Goal: Transaction & Acquisition: Download file/media

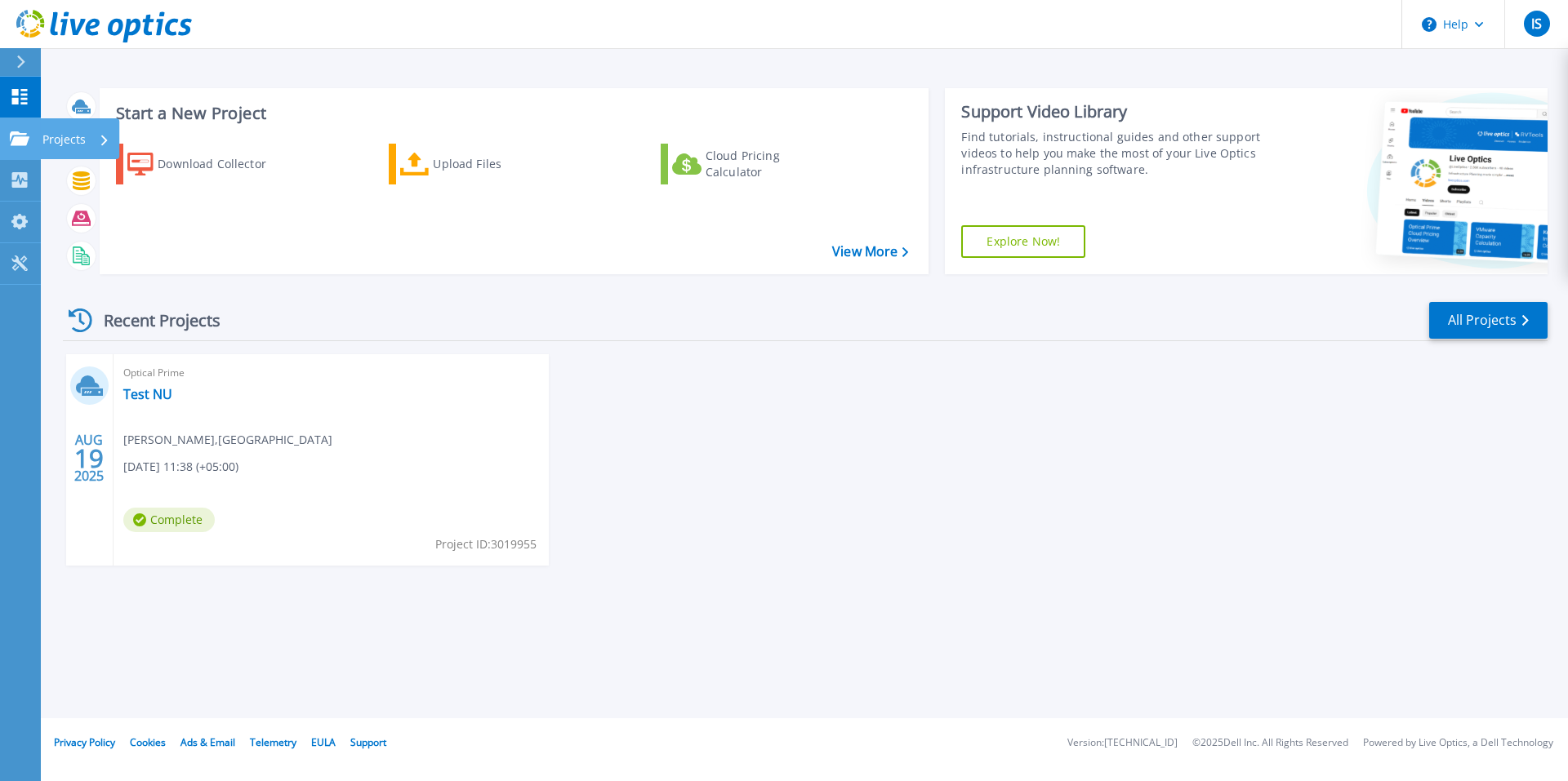
click at [42, 135] on p "Projects" at bounding box center [64, 139] width 43 height 42
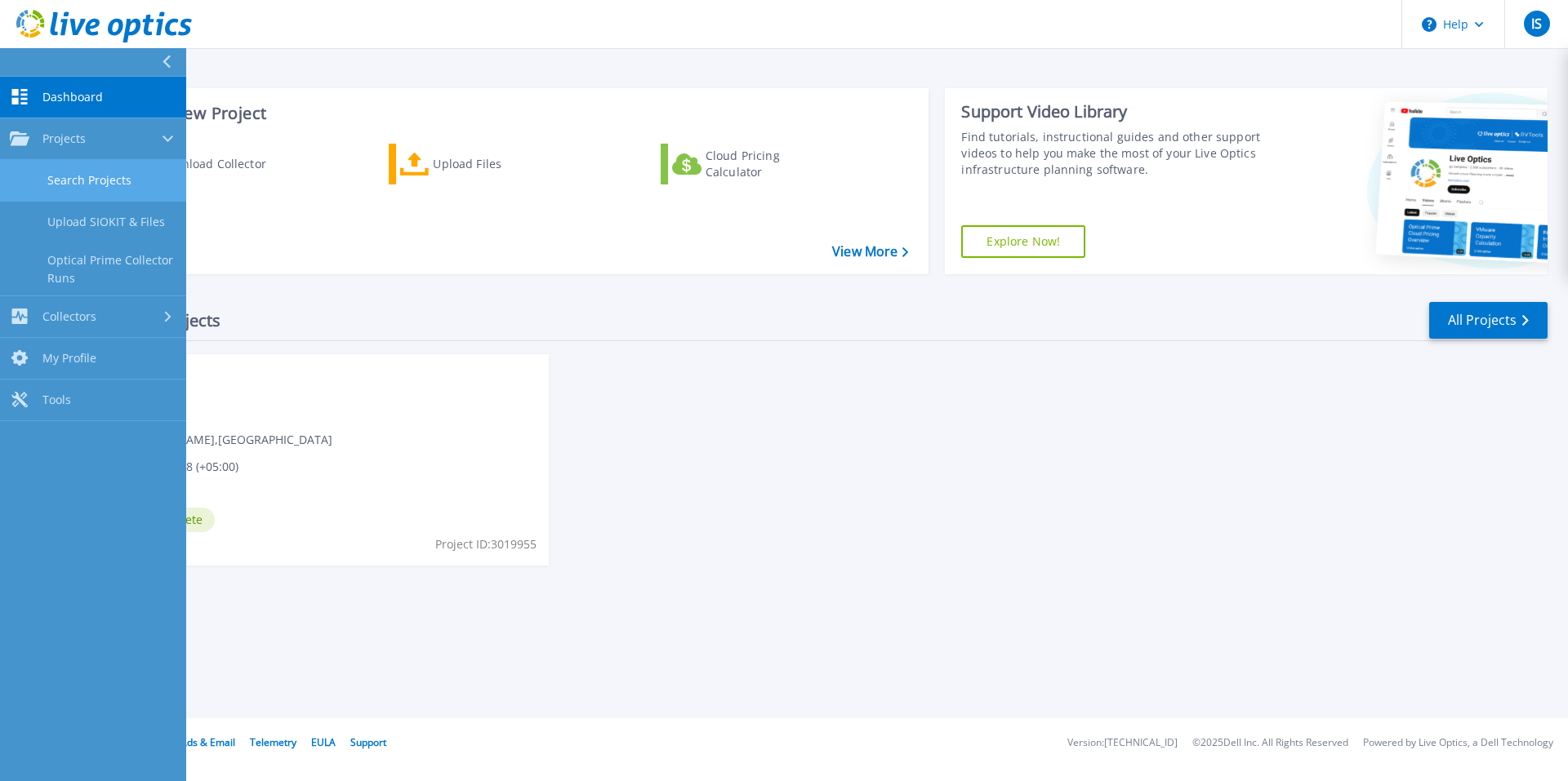
click at [75, 182] on link "Search Projects" at bounding box center [93, 181] width 186 height 42
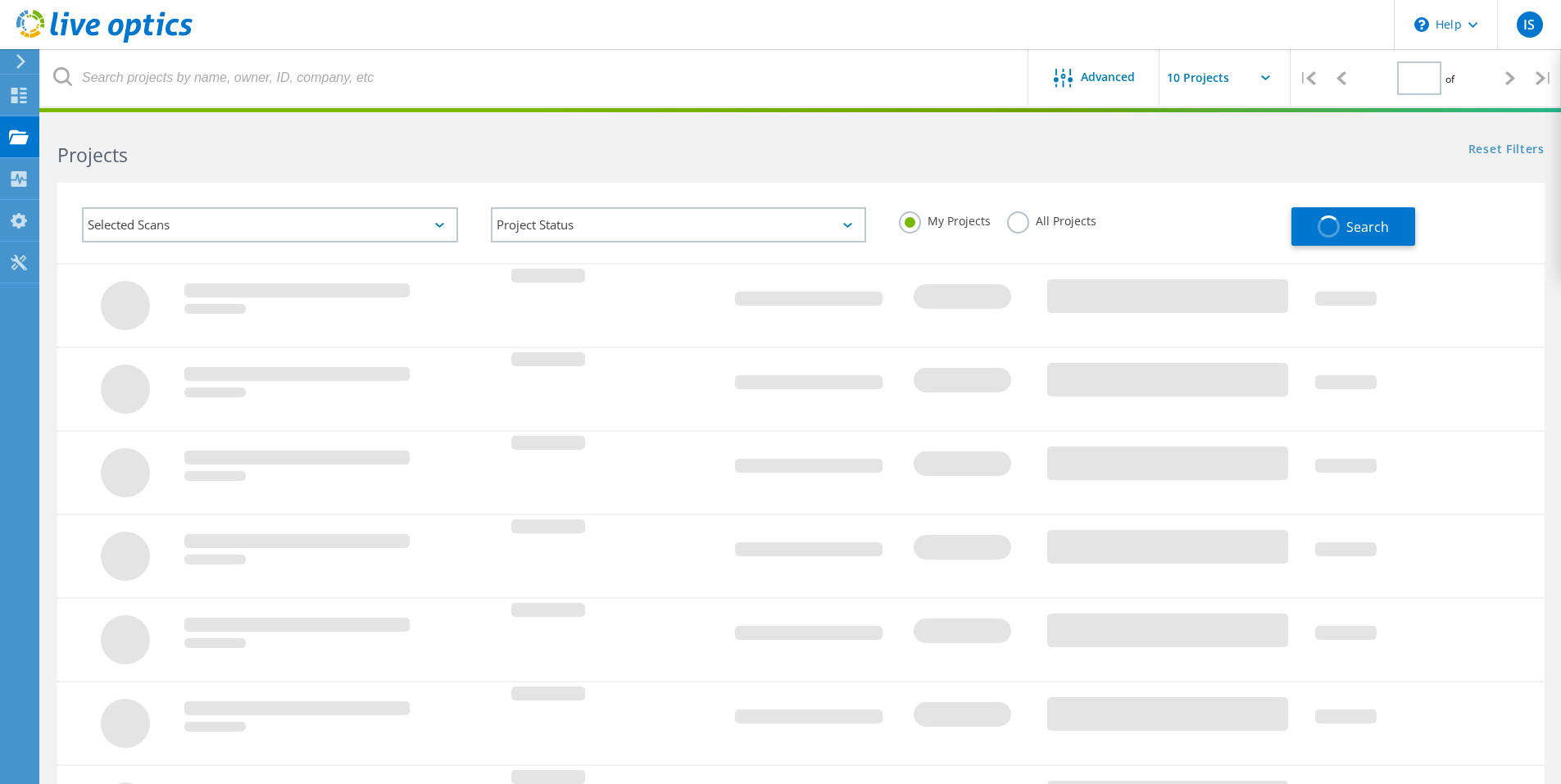
type input "1"
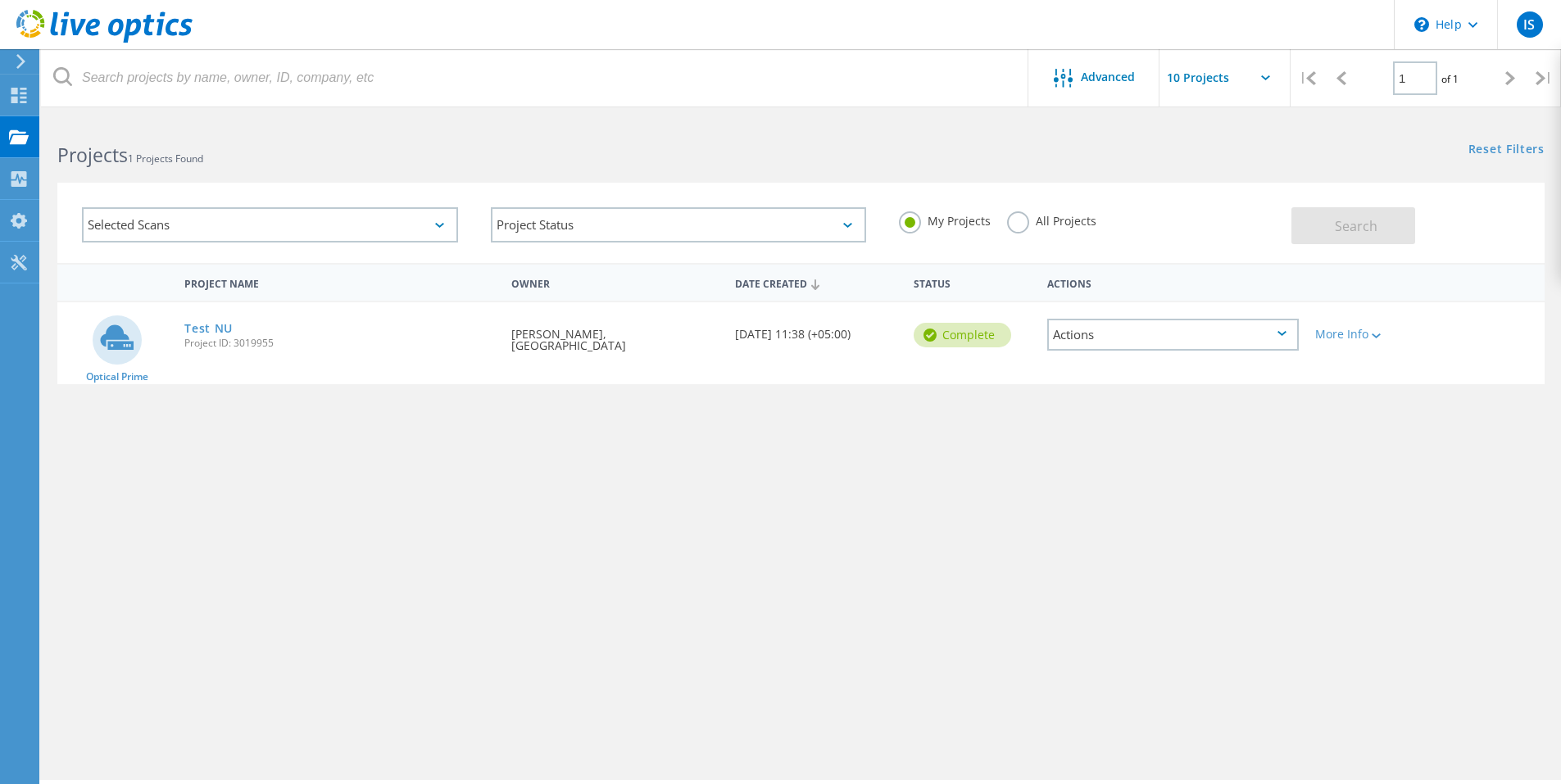
click at [1098, 332] on div "Actions" at bounding box center [1173, 335] width 251 height 32
click at [1128, 303] on div "View Project" at bounding box center [1173, 297] width 248 height 25
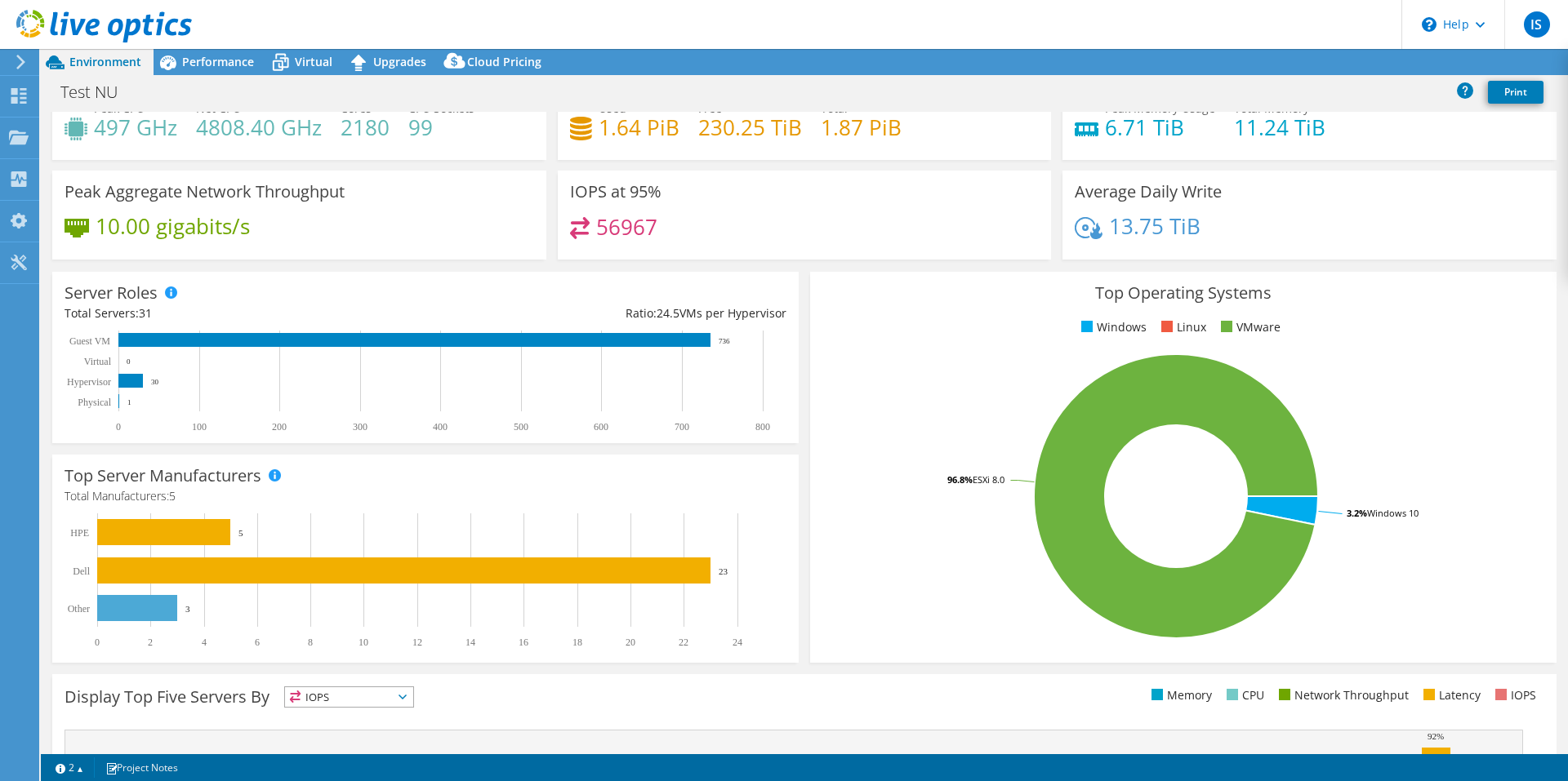
select select "USD"
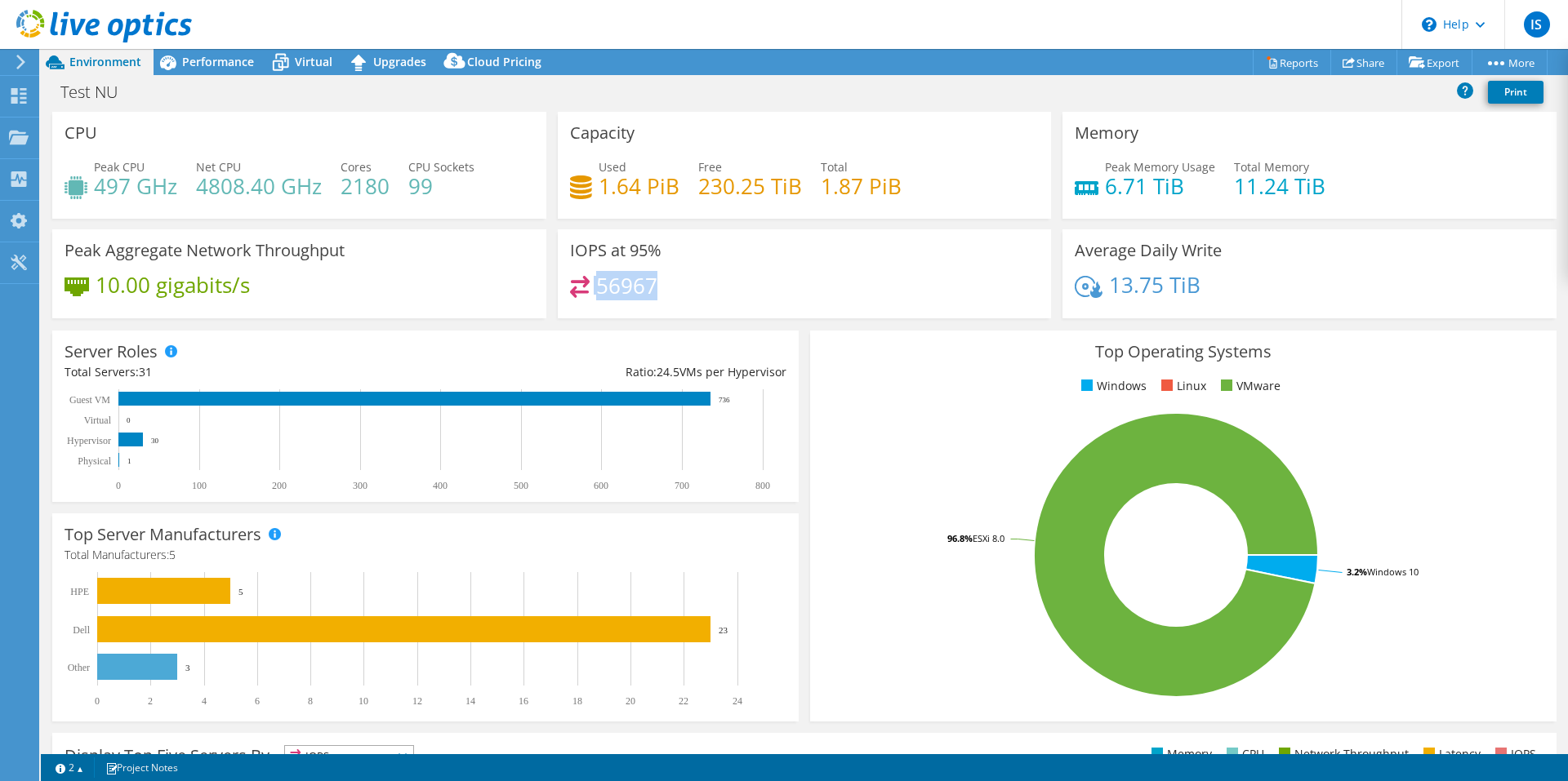
drag, startPoint x: 660, startPoint y: 281, endPoint x: 589, endPoint y: 281, distance: 71.0
click at [589, 281] on div "56967" at bounding box center [805, 293] width 470 height 35
click at [668, 293] on div "56967" at bounding box center [805, 293] width 470 height 35
drag, startPoint x: 670, startPoint y: 293, endPoint x: 587, endPoint y: 293, distance: 83.0
click at [587, 293] on div "56967" at bounding box center [805, 293] width 470 height 35
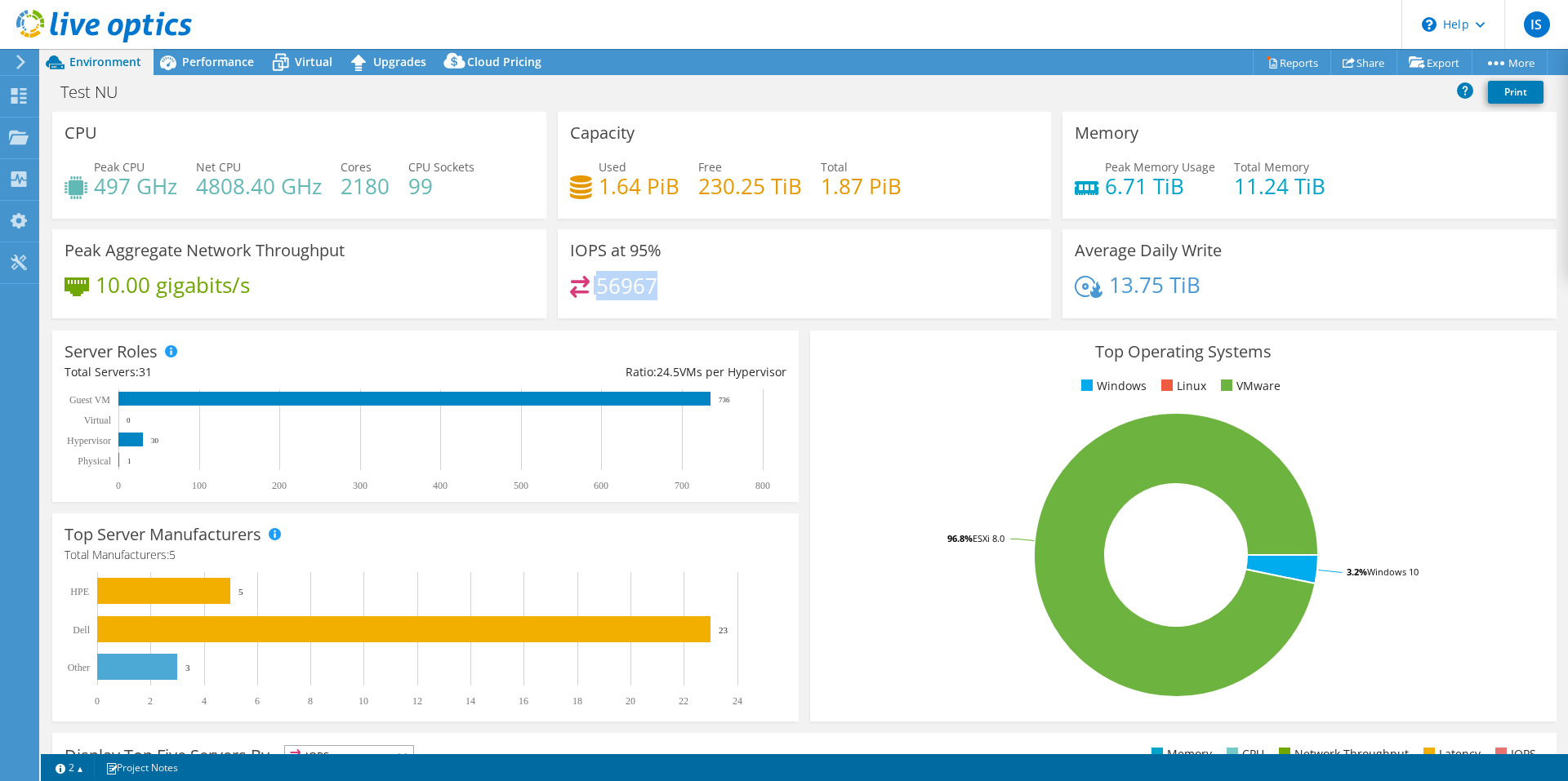
click at [625, 286] on h4 "56967" at bounding box center [626, 285] width 61 height 18
drag, startPoint x: 652, startPoint y: 286, endPoint x: 596, endPoint y: 283, distance: 56.1
click at [596, 283] on h4 "56967" at bounding box center [626, 285] width 61 height 18
drag, startPoint x: 912, startPoint y: 183, endPoint x: 915, endPoint y: 199, distance: 16.3
click at [915, 199] on div "Used 1.64 PiB Free 230.25 TiB Total 1.87 PiB" at bounding box center [805, 184] width 470 height 53
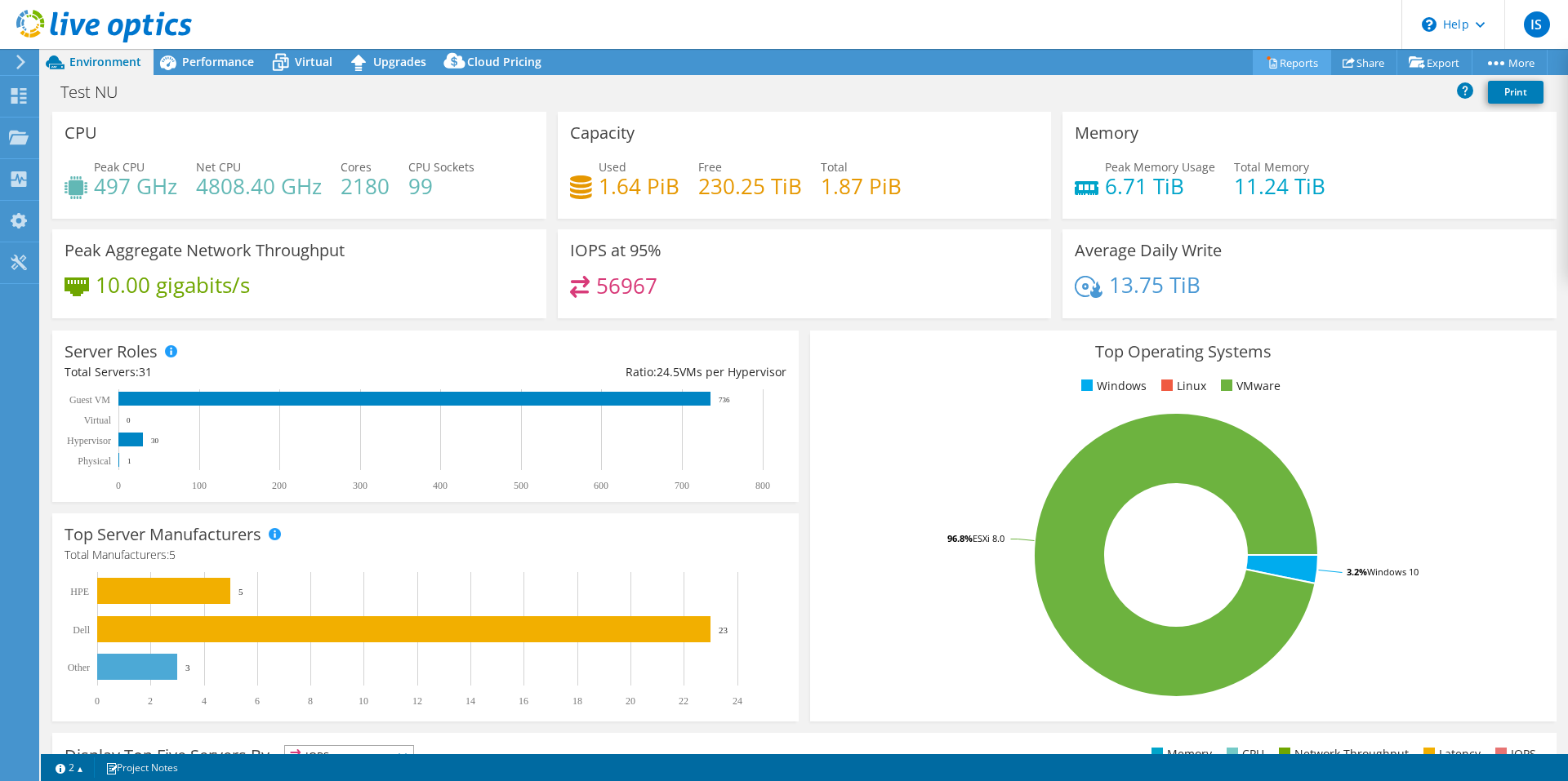
click at [1283, 67] on link "Reports" at bounding box center [1292, 63] width 79 height 25
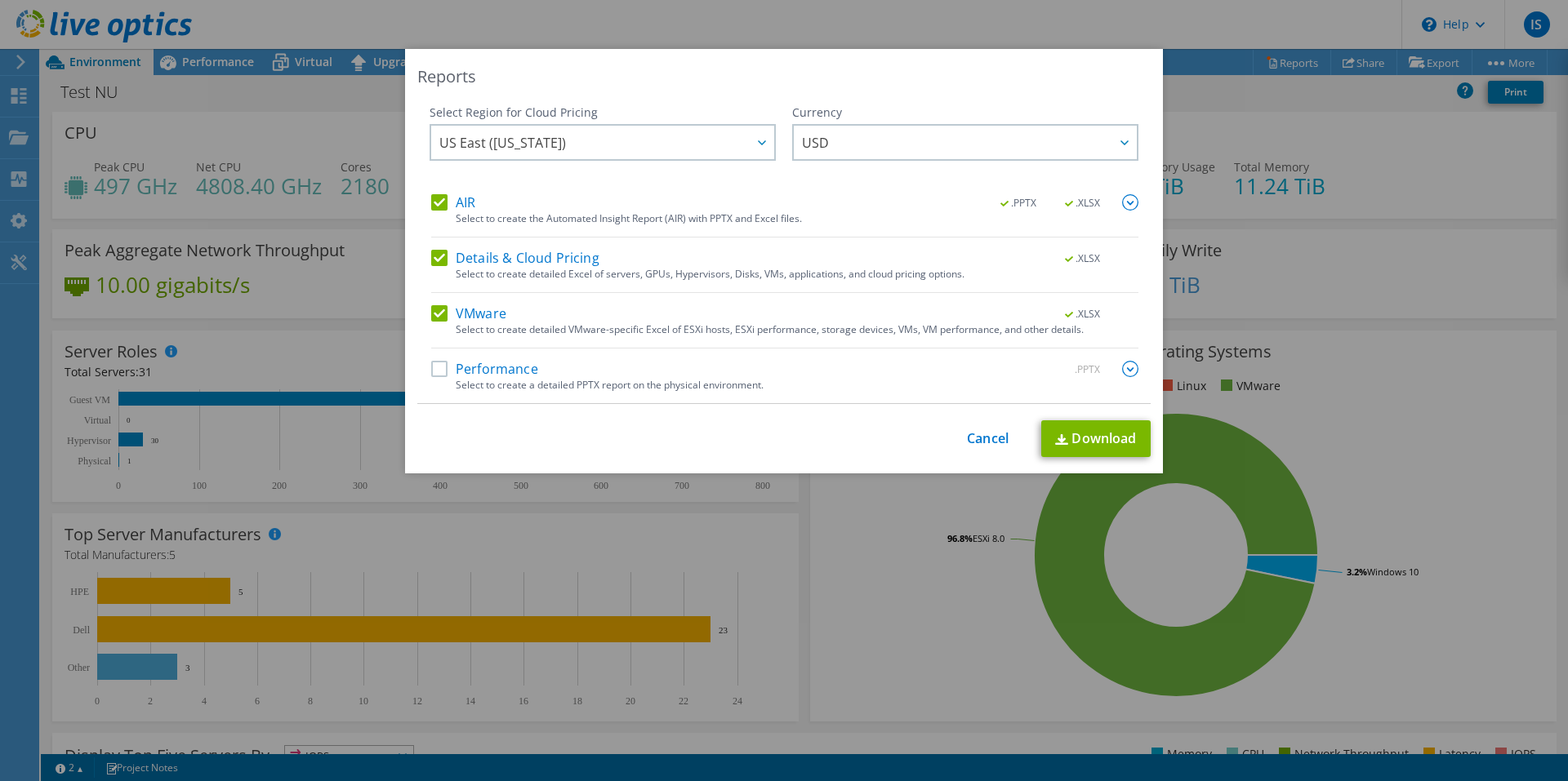
click at [434, 262] on label "Details & Cloud Pricing" at bounding box center [516, 258] width 168 height 16
click at [0, 0] on input "Details & Cloud Pricing" at bounding box center [0, 0] width 0 height 0
click at [434, 204] on label "AIR" at bounding box center [453, 202] width 44 height 16
click at [0, 0] on input "AIR" at bounding box center [0, 0] width 0 height 0
click at [434, 371] on label "Performance" at bounding box center [485, 369] width 107 height 16
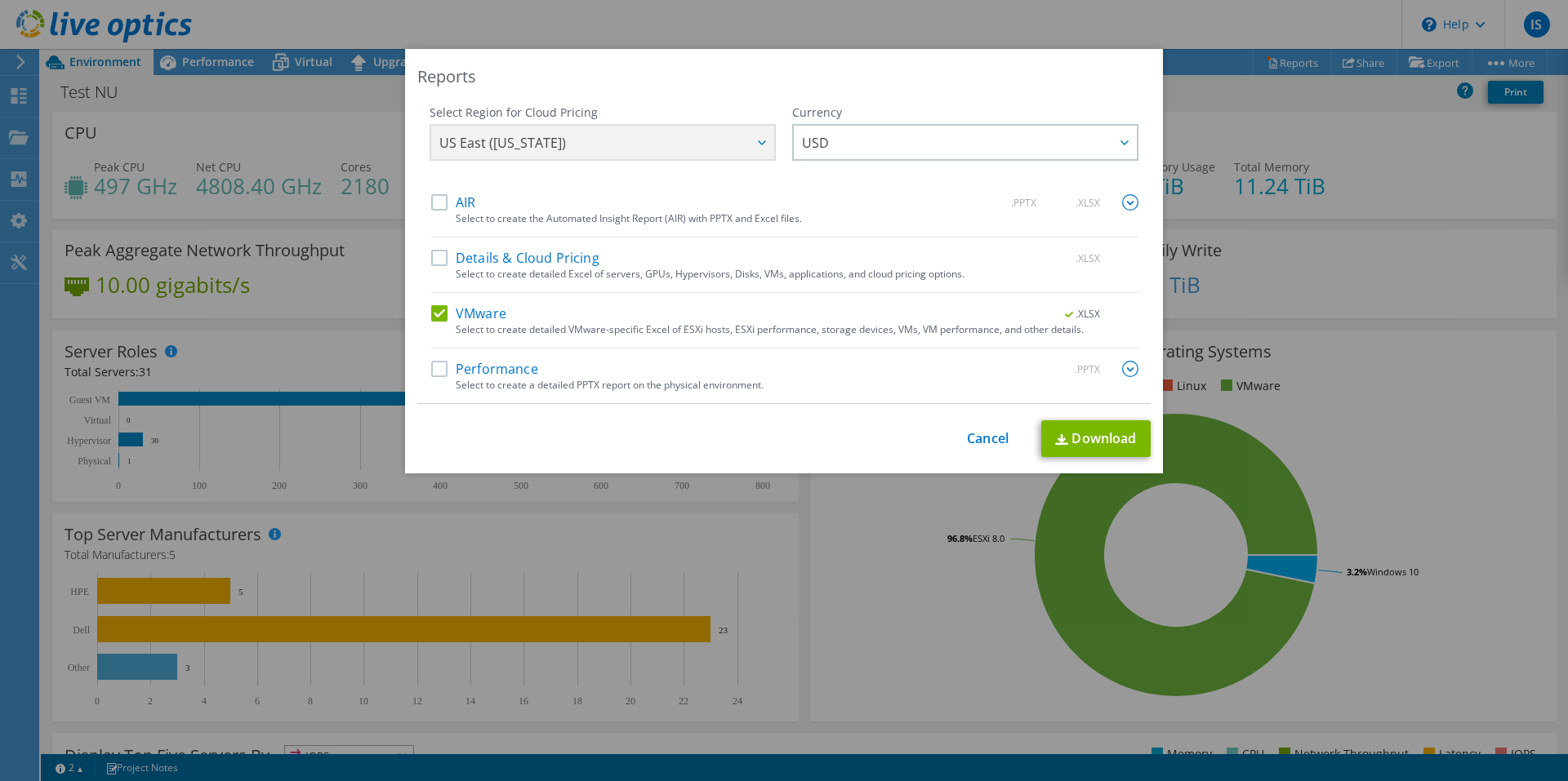
click at [0, 0] on input "Performance" at bounding box center [0, 0] width 0 height 0
click at [1078, 452] on link "Download" at bounding box center [1095, 438] width 109 height 37
click at [1122, 369] on img at bounding box center [1130, 369] width 16 height 16
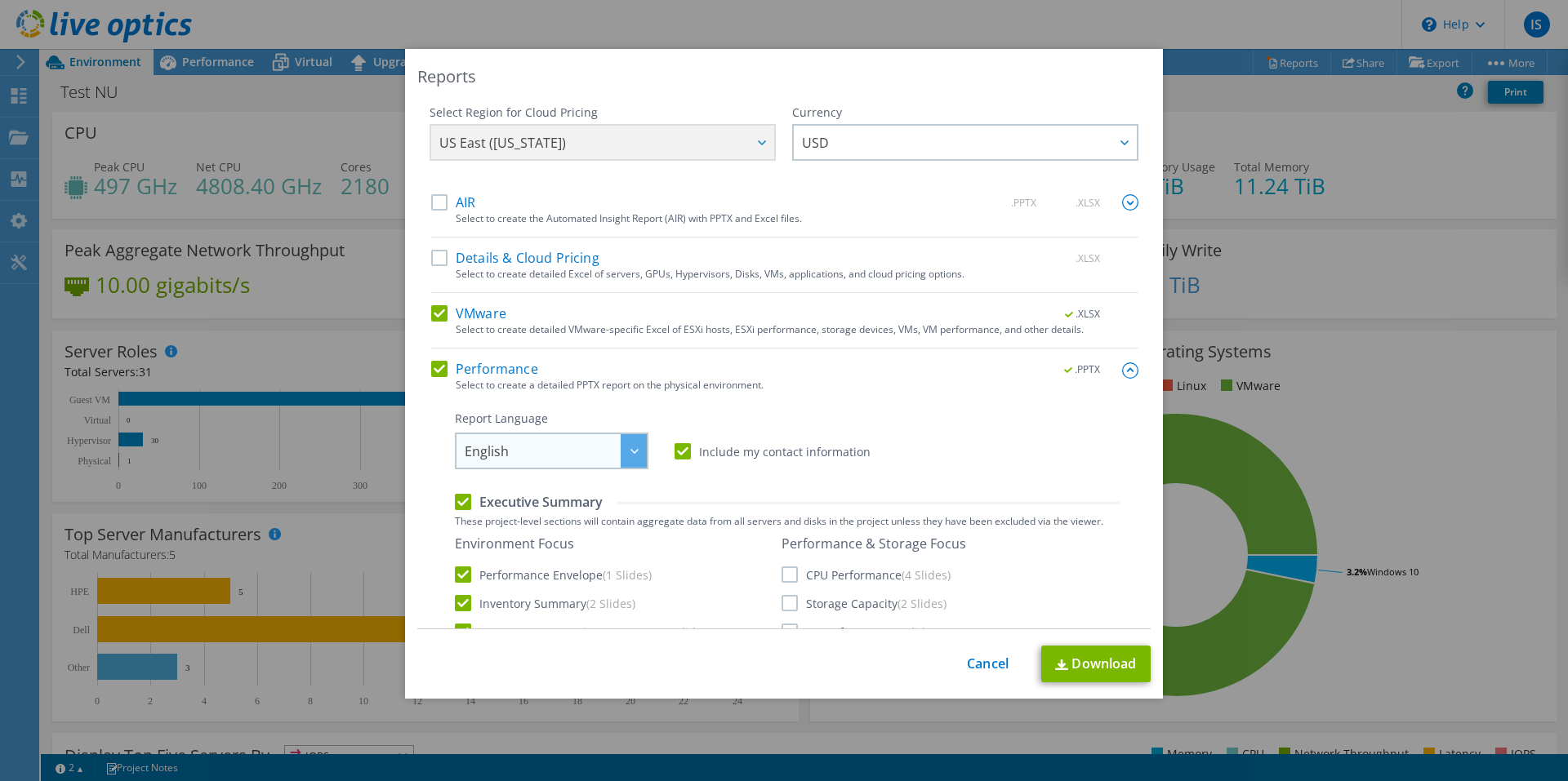
click at [623, 444] on div at bounding box center [634, 450] width 26 height 33
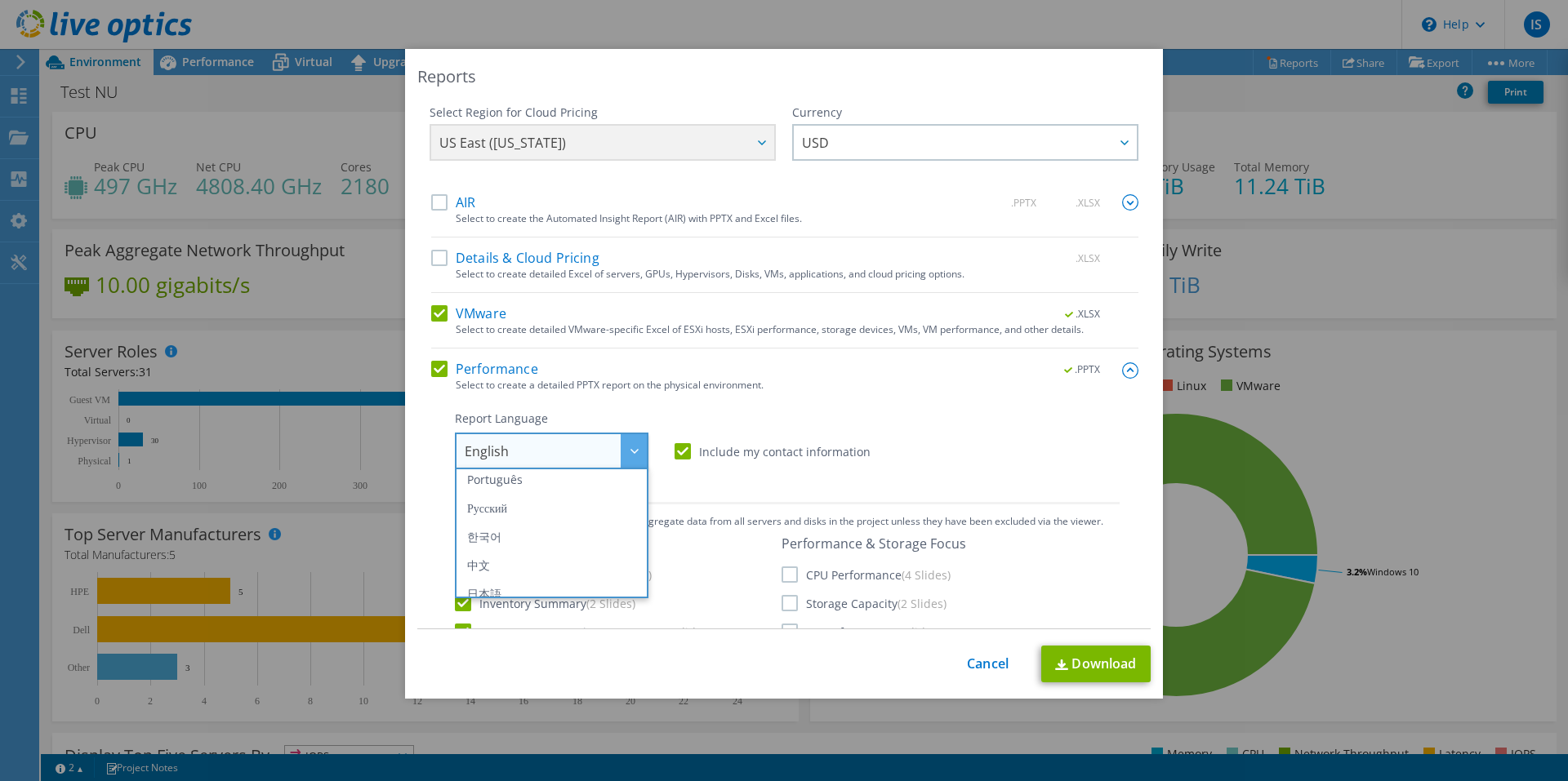
scroll to position [191, 0]
click at [630, 452] on icon at bounding box center [634, 451] width 8 height 4
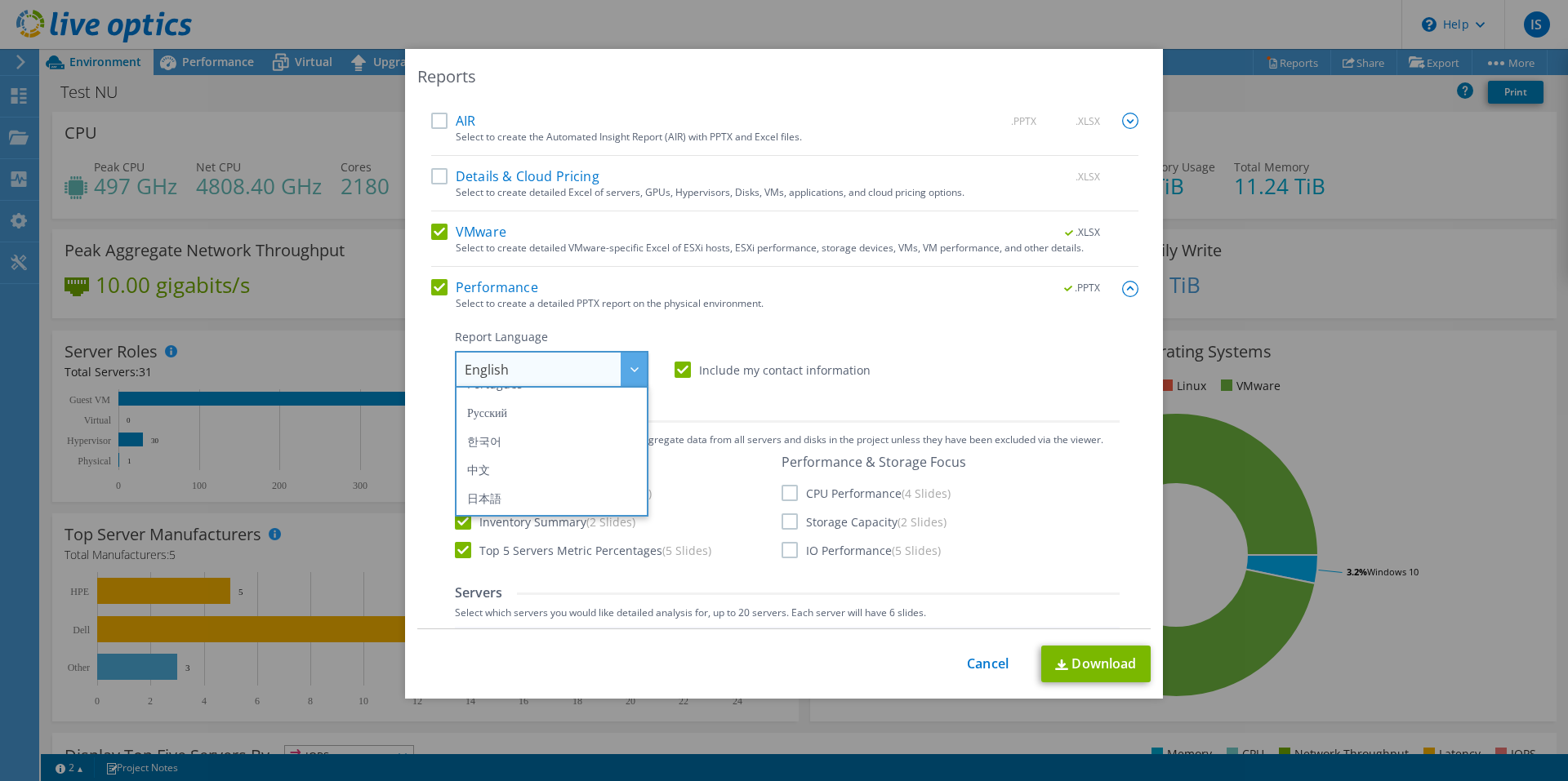
click at [639, 369] on div at bounding box center [634, 369] width 26 height 33
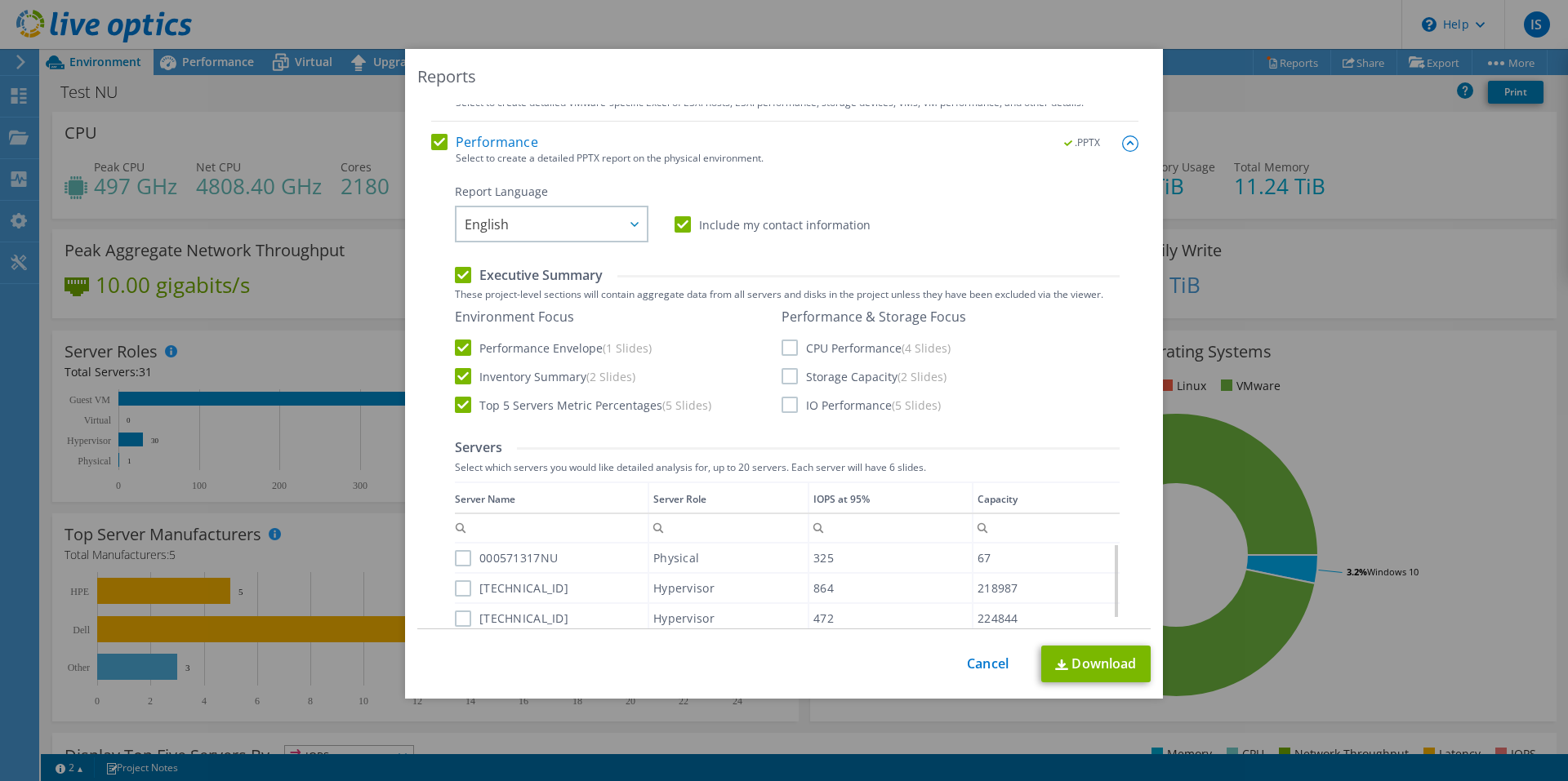
scroll to position [245, 0]
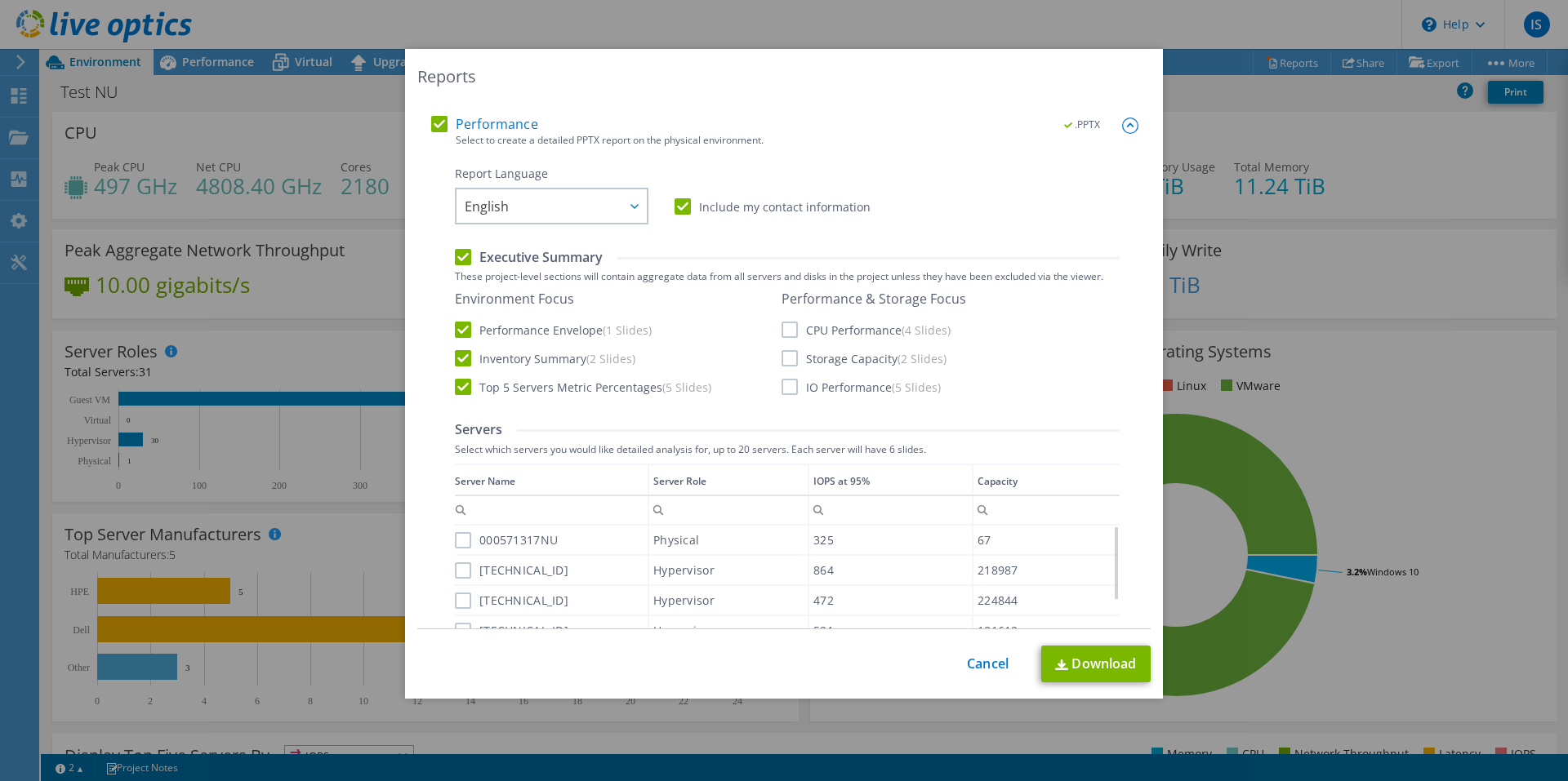
click at [788, 352] on label "Storage Capacity (2 Slides)" at bounding box center [864, 358] width 165 height 16
click at [0, 0] on input "Storage Capacity (2 Slides)" at bounding box center [0, 0] width 0 height 0
click at [788, 327] on label "CPU Performance (4 Slides)" at bounding box center [865, 330] width 169 height 16
click at [0, 0] on input "CPU Performance (4 Slides)" at bounding box center [0, 0] width 0 height 0
click at [781, 386] on label "IO Performance (5 Slides)" at bounding box center [861, 386] width 159 height 16
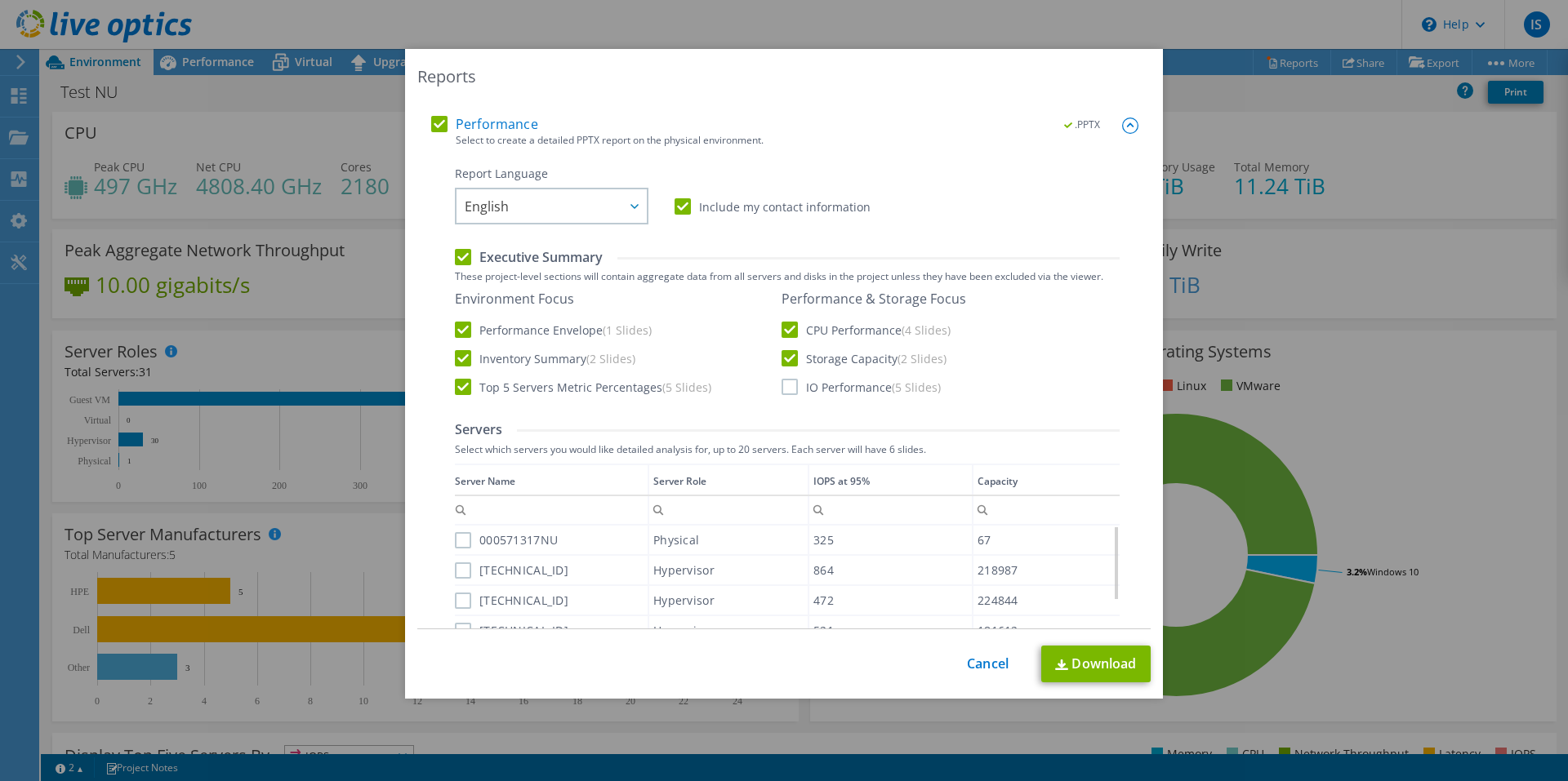
click at [0, 0] on input "IO Performance (5 Slides)" at bounding box center [0, 0] width 0 height 0
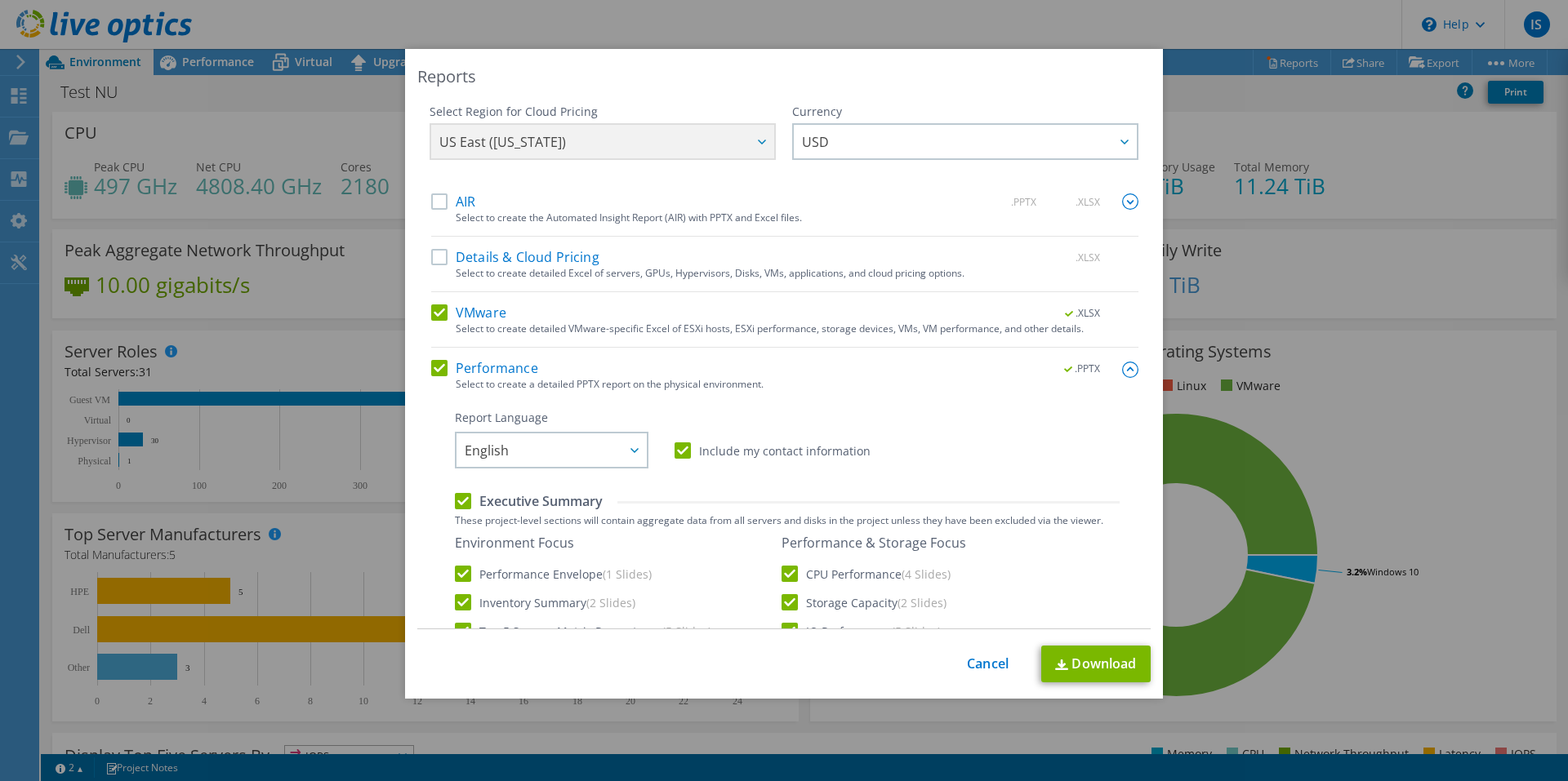
scroll to position [0, 0]
click at [432, 310] on label "VMware" at bounding box center [469, 313] width 75 height 16
click at [0, 0] on input "VMware" at bounding box center [0, 0] width 0 height 0
click at [630, 449] on icon at bounding box center [634, 451] width 8 height 4
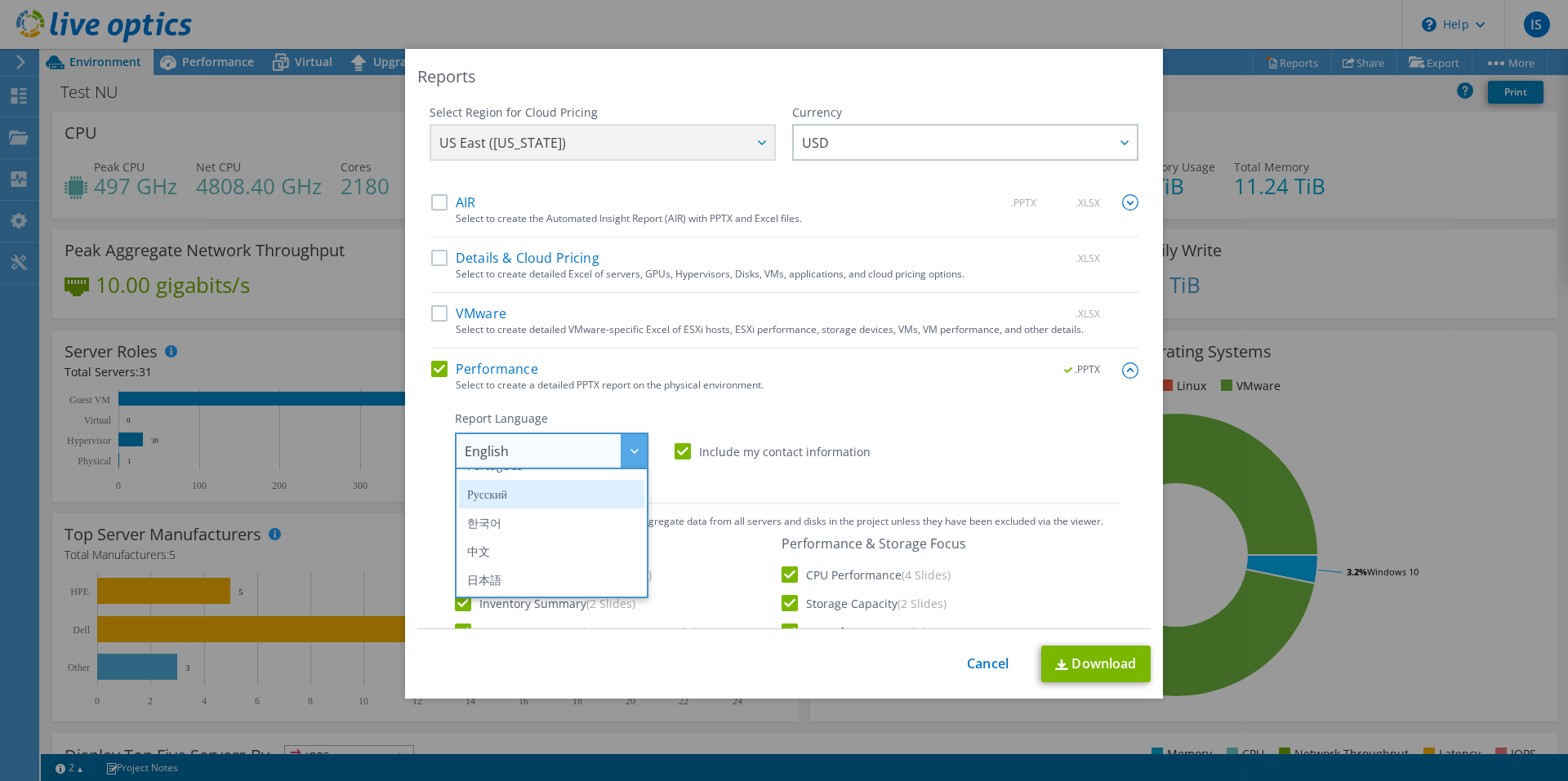
click at [567, 490] on li "Русский" at bounding box center [551, 495] width 185 height 29
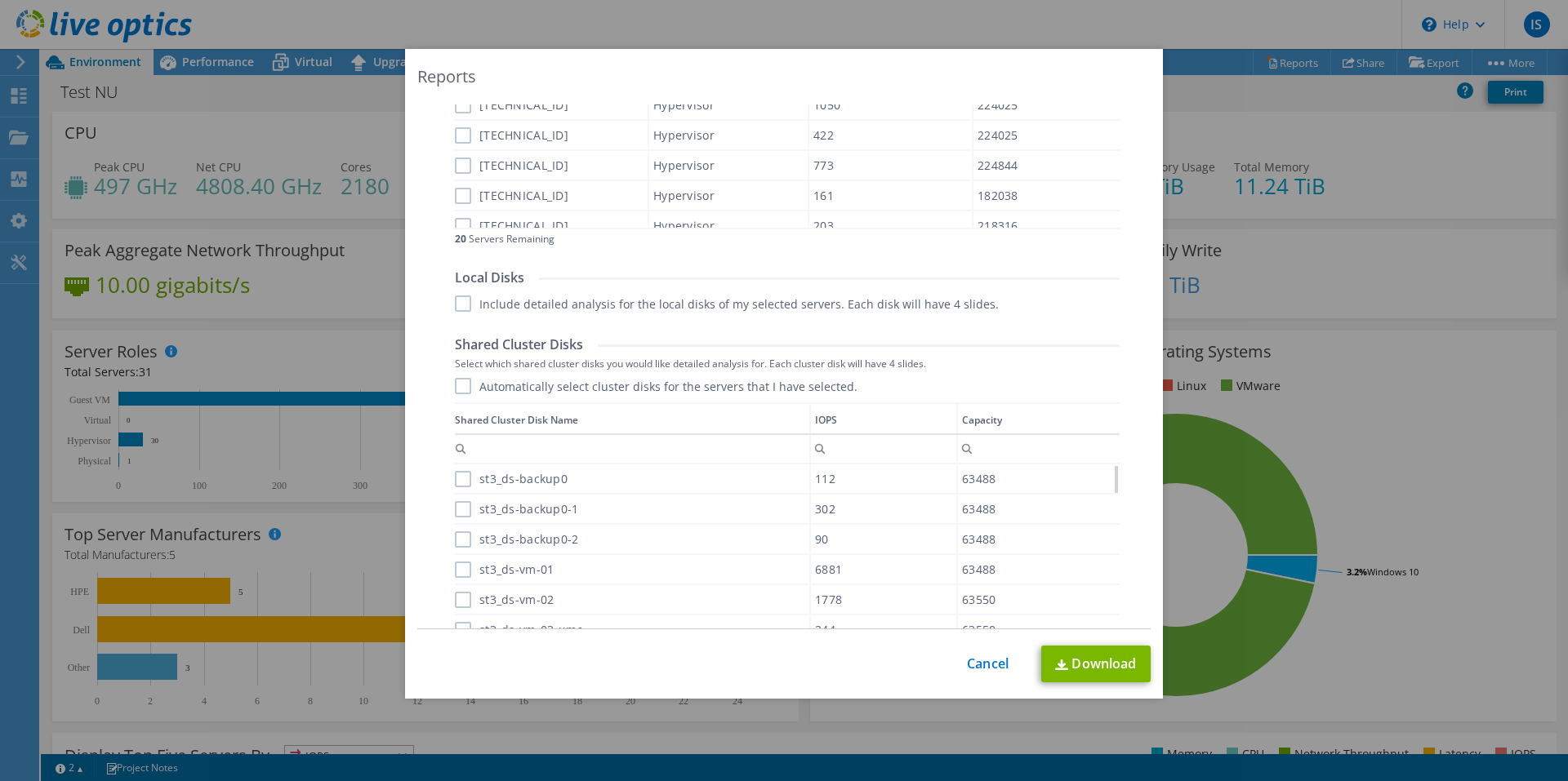
scroll to position [817, 0]
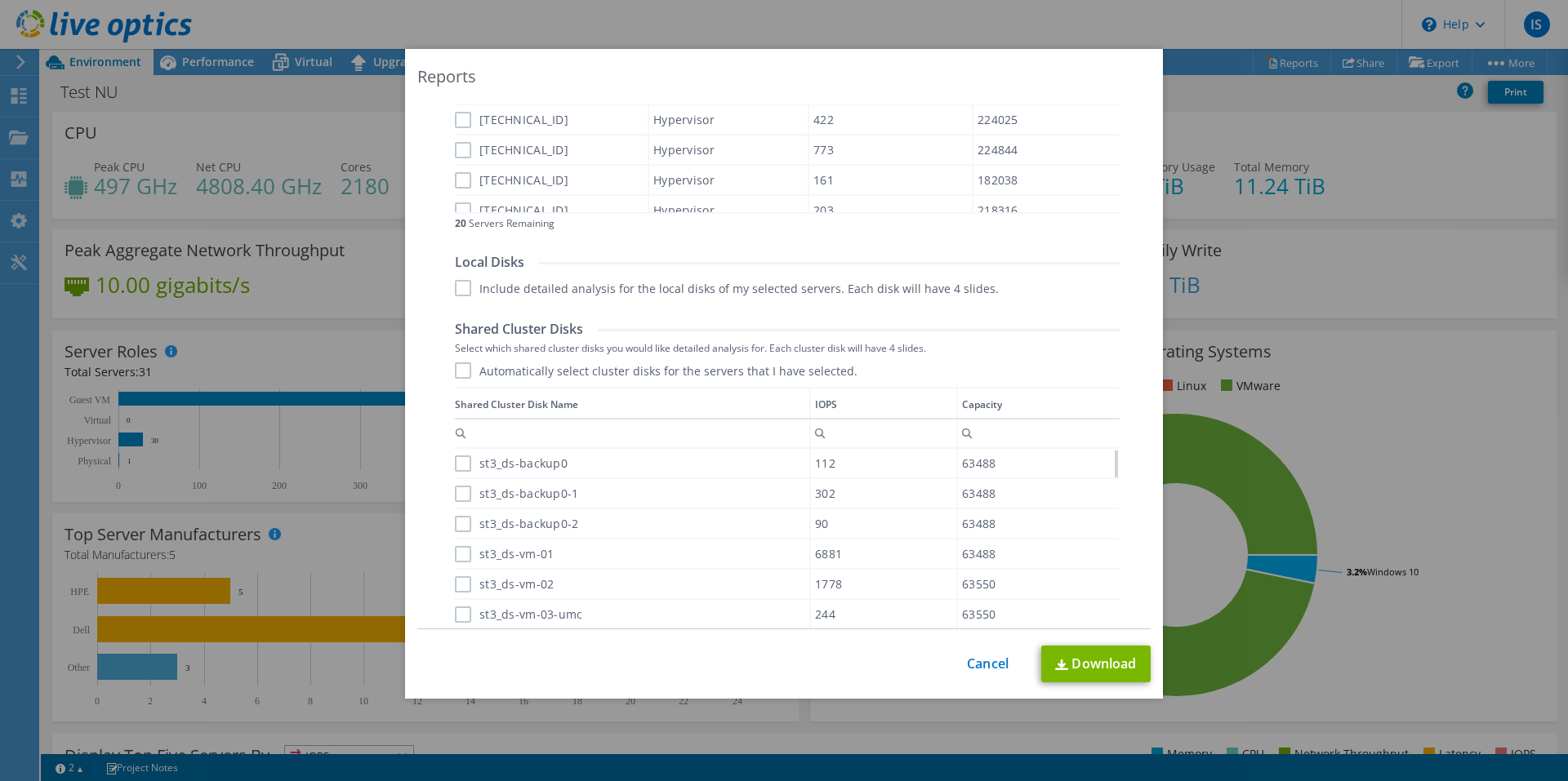
click at [464, 381] on div "Automatically select cluster disks for the servers that I have selected. Shared…" at bounding box center [787, 535] width 665 height 346
click at [461, 377] on label "Automatically select cluster disks for the servers that I have selected." at bounding box center [656, 370] width 403 height 16
click at [0, 0] on input "Automatically select cluster disks for the servers that I have selected." at bounding box center [0, 0] width 0 height 0
click at [464, 289] on label "Include detailed analysis for the local disks of my selected servers. Each disk…" at bounding box center [727, 288] width 544 height 16
click at [0, 0] on input "Include detailed analysis for the local disks of my selected servers. Each disk…" at bounding box center [0, 0] width 0 height 0
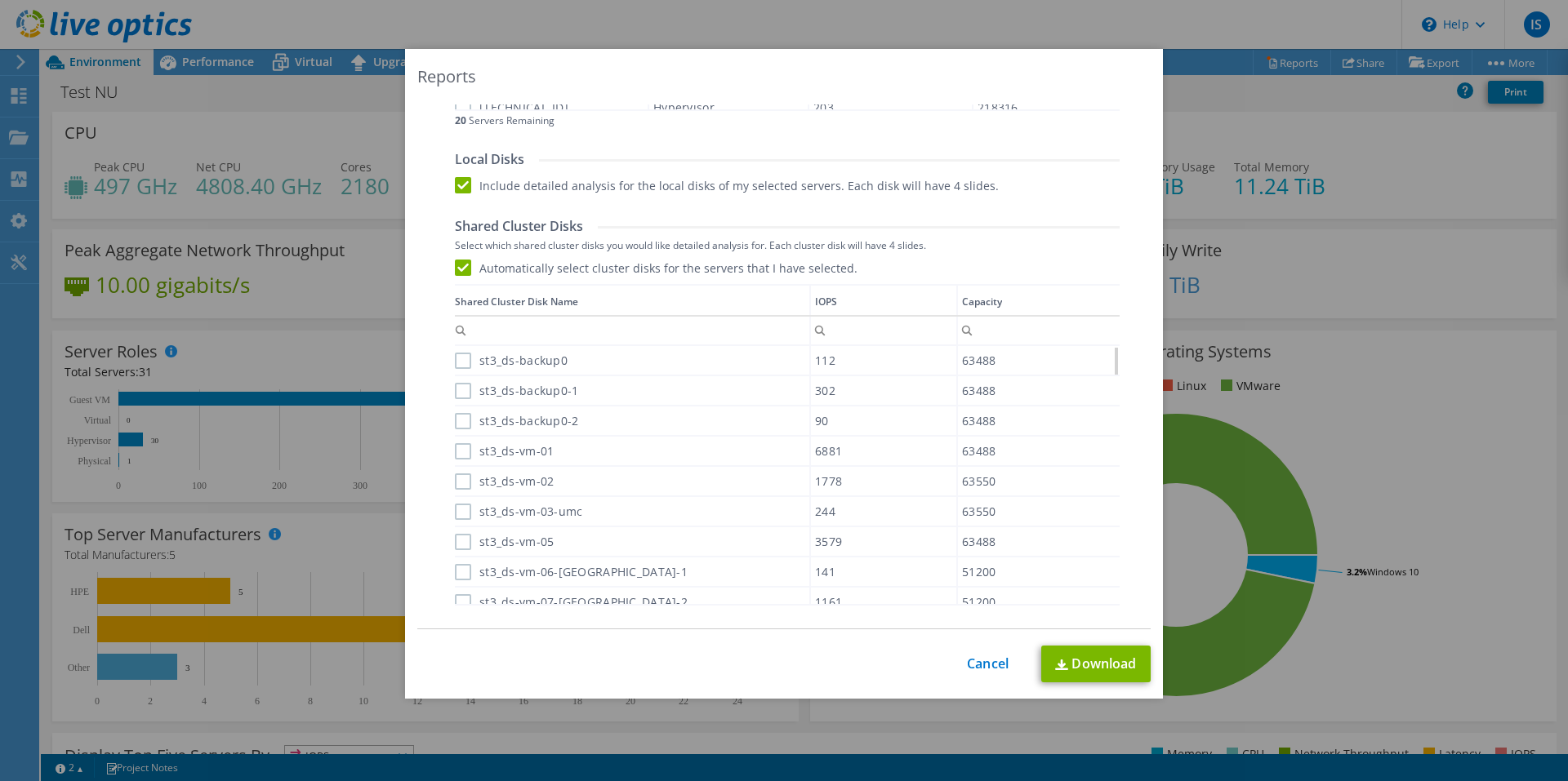
scroll to position [1049, 0]
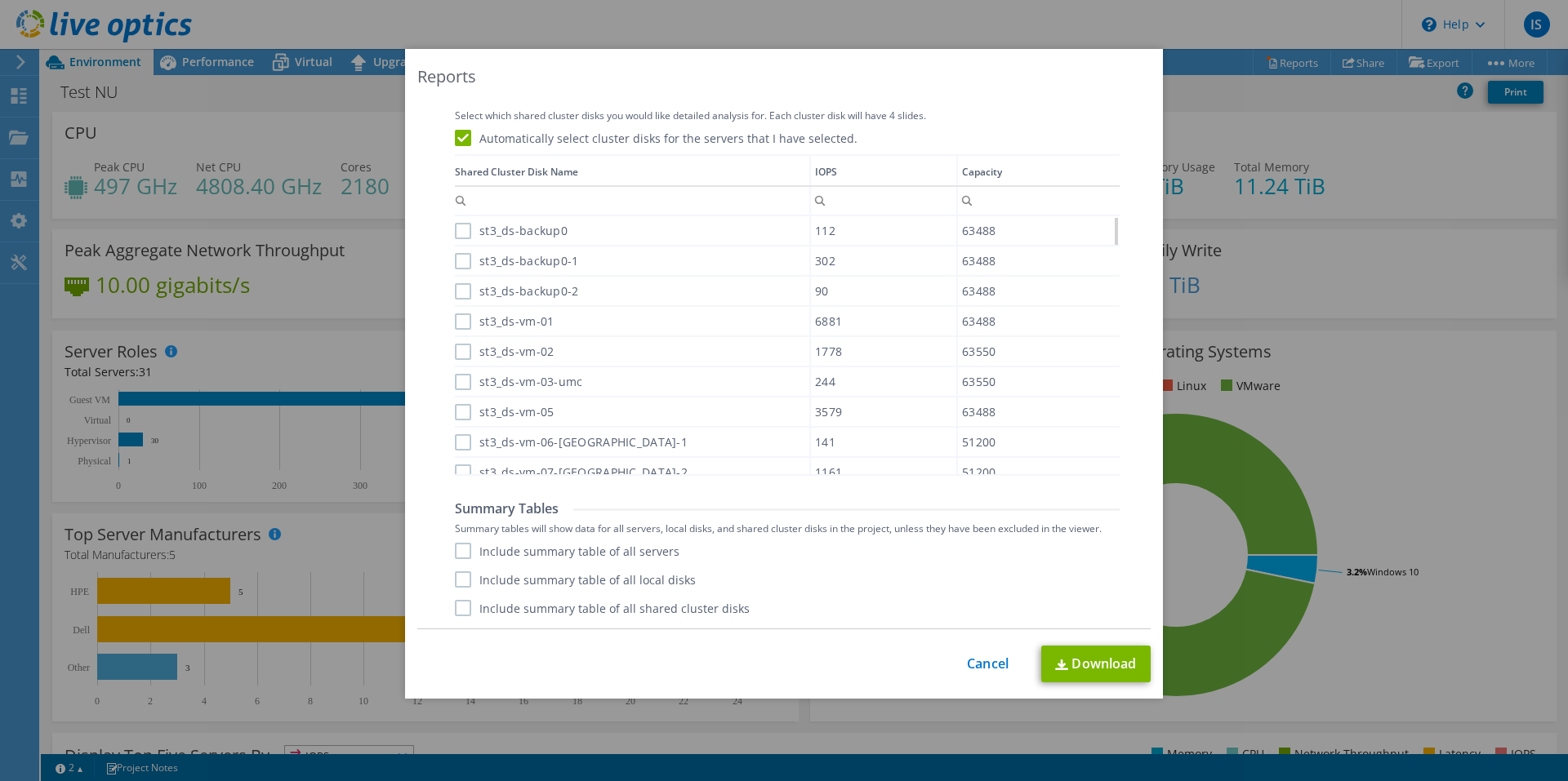
click at [466, 556] on label "Include summary table of all servers" at bounding box center [567, 551] width 225 height 16
click at [0, 0] on input "Include summary table of all servers" at bounding box center [0, 0] width 0 height 0
click at [457, 582] on label "Include summary table of all local disks" at bounding box center [575, 580] width 241 height 16
click at [0, 0] on input "Include summary table of all local disks" at bounding box center [0, 0] width 0 height 0
click at [457, 611] on label "Include summary table of all shared cluster disks" at bounding box center [601, 608] width 294 height 16
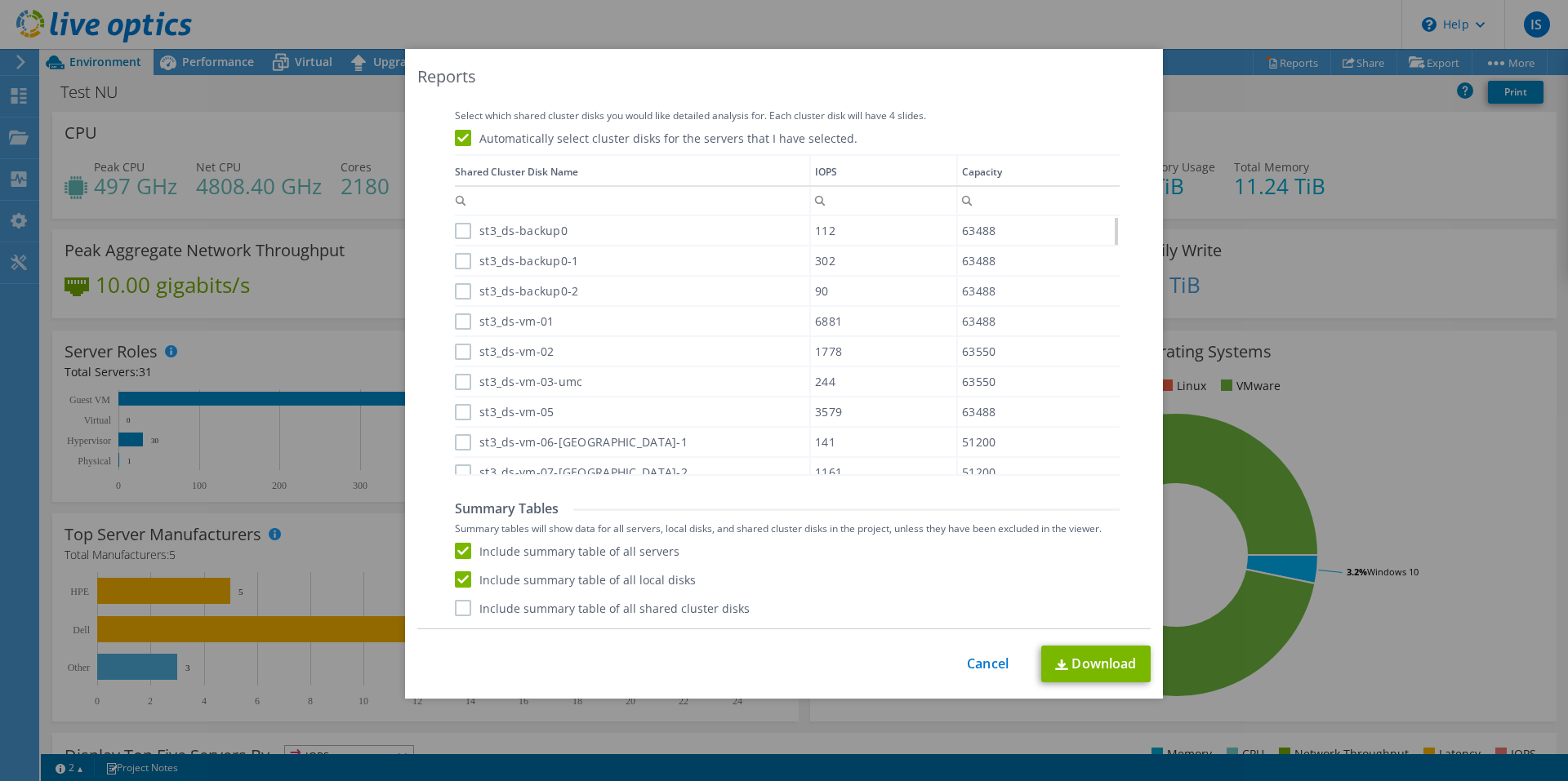
click at [0, 0] on input "Include summary table of all shared cluster disks" at bounding box center [0, 0] width 0 height 0
click at [1060, 664] on img at bounding box center [1061, 665] width 13 height 11
click at [990, 673] on div "This process may take a while, please wait... Cancel Download" at bounding box center [783, 664] width 733 height 37
click at [982, 666] on link "Cancel" at bounding box center [987, 664] width 42 height 15
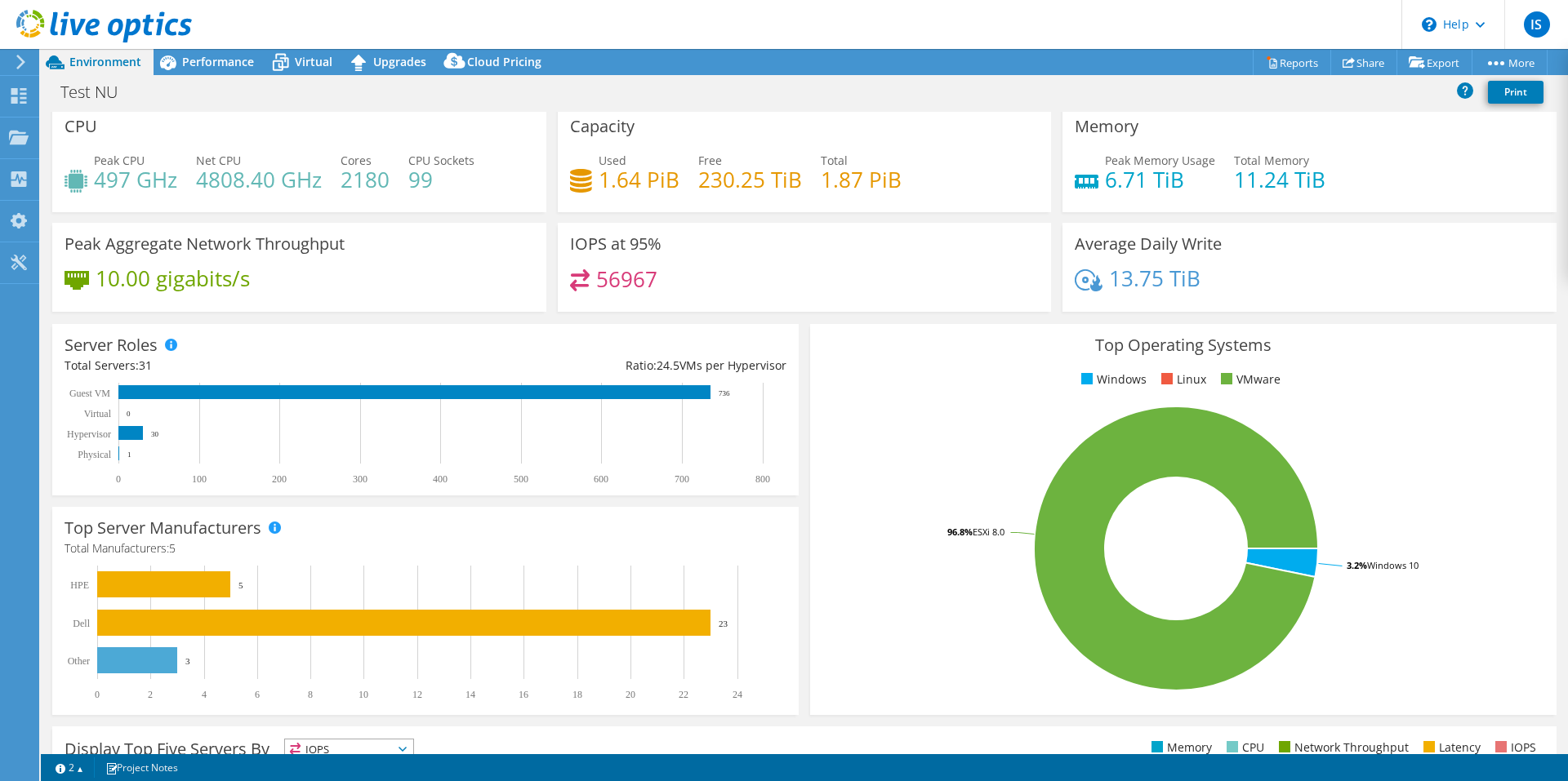
scroll to position [0, 0]
